Goal: Task Accomplishment & Management: Use online tool/utility

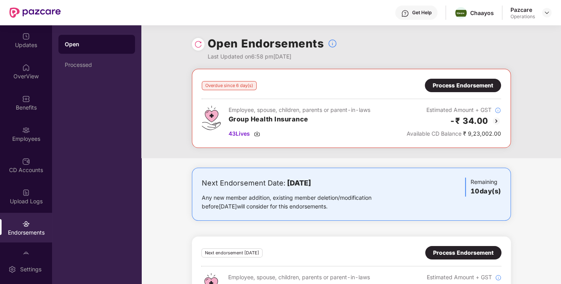
click at [462, 79] on div "Process Endorsement" at bounding box center [463, 85] width 76 height 13
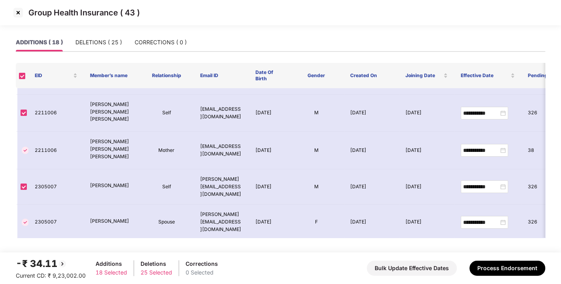
scroll to position [93, 0]
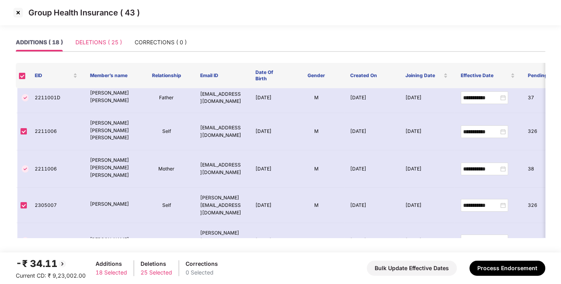
click at [94, 47] on div "DELETIONS ( 25 )" at bounding box center [98, 42] width 47 height 18
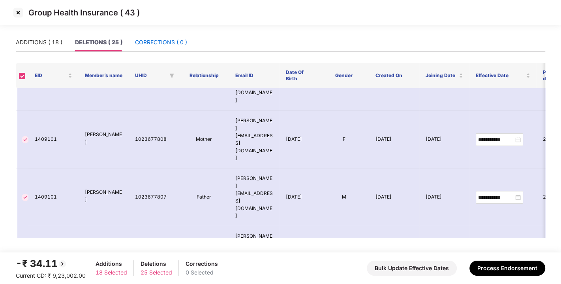
click at [159, 45] on div "CORRECTIONS ( 0 )" at bounding box center [161, 42] width 52 height 9
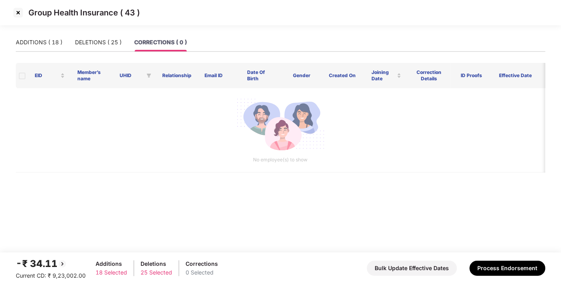
scroll to position [0, 0]
click at [66, 38] on div "ADDITIONS ( 18 ) DELETIONS ( 25 ) CORRECTIONS ( 0 )" at bounding box center [101, 42] width 171 height 18
click at [44, 40] on div "ADDITIONS ( 18 )" at bounding box center [39, 42] width 47 height 9
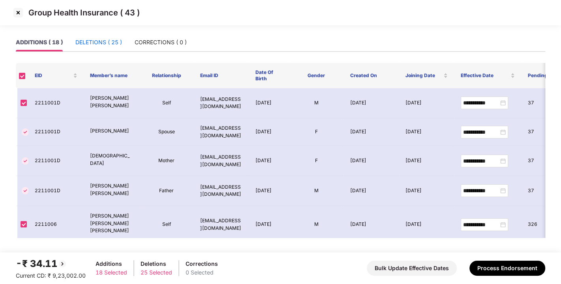
click at [83, 43] on div "DELETIONS ( 25 )" at bounding box center [98, 42] width 47 height 9
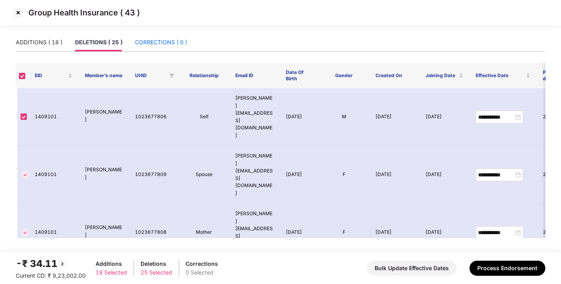
click at [162, 42] on div "CORRECTIONS ( 0 )" at bounding box center [161, 42] width 52 height 9
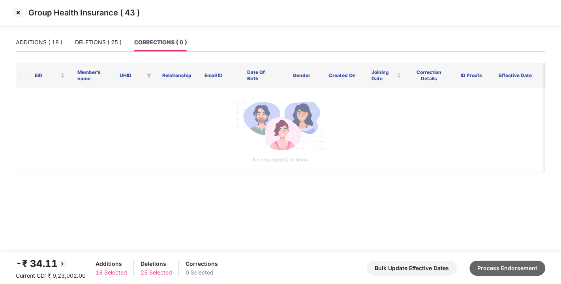
click at [482, 268] on button "Process Endorsement" at bounding box center [508, 267] width 76 height 15
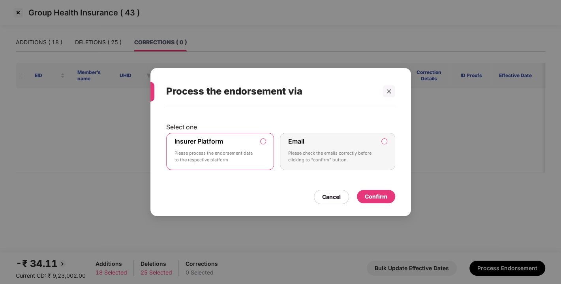
click at [373, 196] on div "Confirm" at bounding box center [376, 196] width 23 height 9
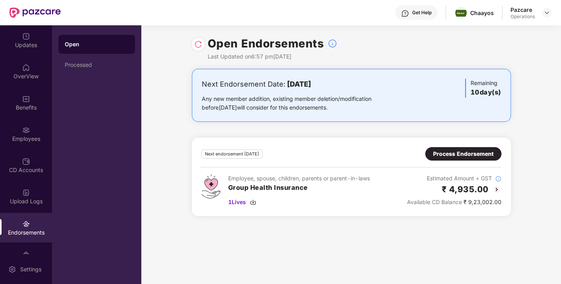
click at [468, 152] on div "Process Endorsement" at bounding box center [463, 153] width 60 height 9
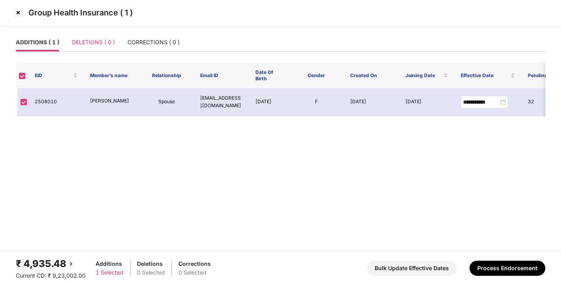
click at [98, 47] on div "DELETIONS ( 0 )" at bounding box center [93, 42] width 43 height 18
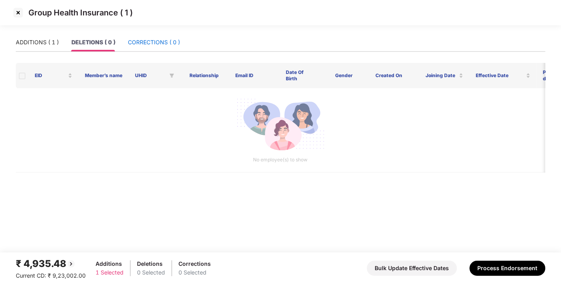
click at [147, 43] on div "CORRECTIONS ( 0 )" at bounding box center [154, 42] width 52 height 9
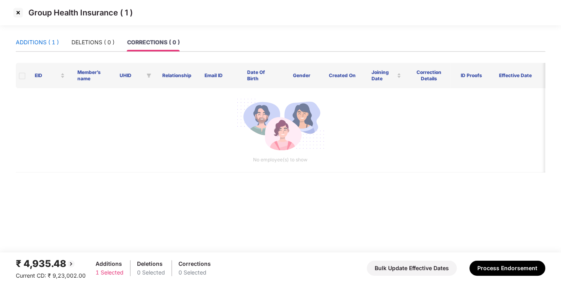
click at [29, 44] on div "ADDITIONS ( 1 )" at bounding box center [37, 42] width 43 height 9
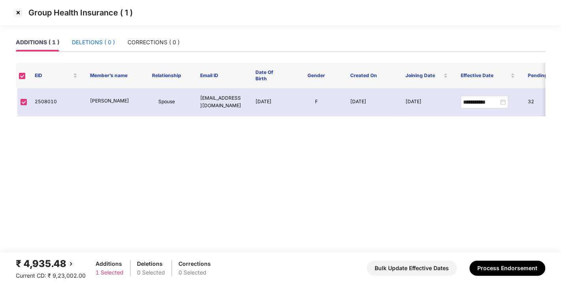
click at [92, 43] on div "DELETIONS ( 0 )" at bounding box center [93, 42] width 43 height 9
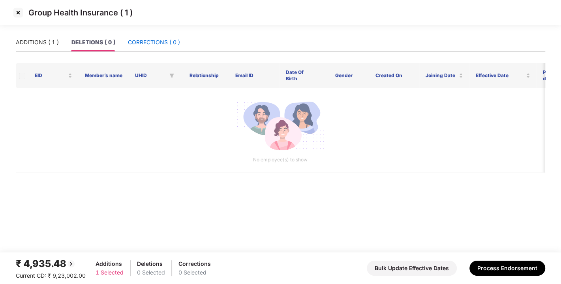
click at [137, 39] on div "CORRECTIONS ( 0 )" at bounding box center [154, 42] width 52 height 9
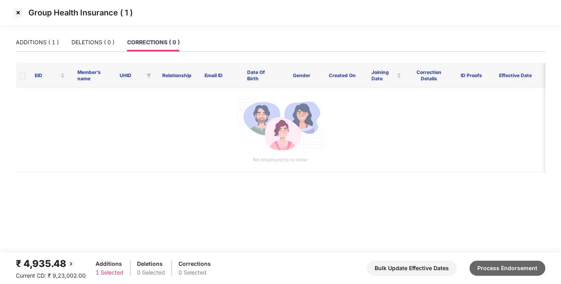
click at [485, 261] on button "Process Endorsement" at bounding box center [508, 267] width 76 height 15
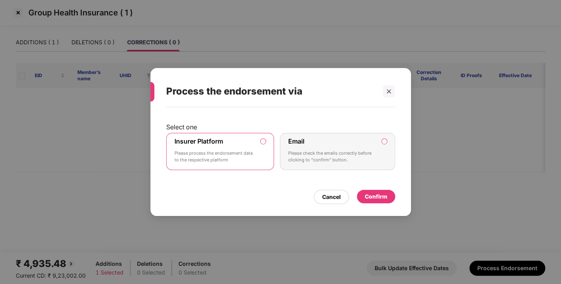
click at [375, 192] on div "Confirm" at bounding box center [376, 196] width 23 height 9
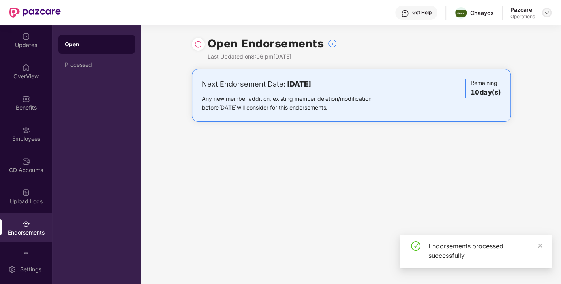
click at [546, 10] on img at bounding box center [547, 12] width 6 height 6
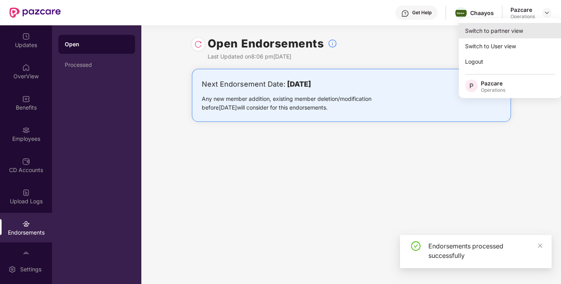
click at [496, 33] on div "Switch to partner view" at bounding box center [510, 30] width 103 height 15
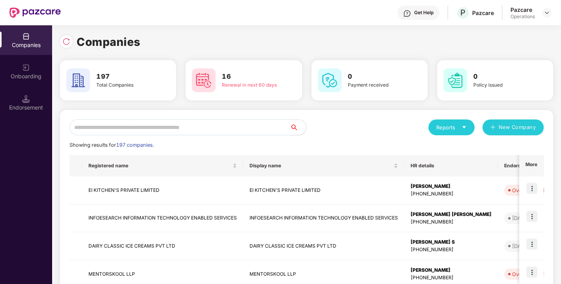
click at [549, 4] on div "Get Help P Pazcare Pazcare Operations" at bounding box center [306, 12] width 491 height 25
click at [550, 0] on div "Get Help P Pazcare Pazcare Operations" at bounding box center [306, 12] width 491 height 25
